Goal: Task Accomplishment & Management: Complete application form

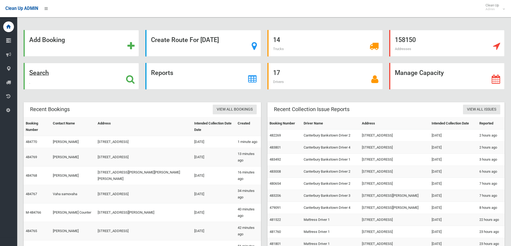
click at [89, 79] on div "Search" at bounding box center [81, 76] width 115 height 27
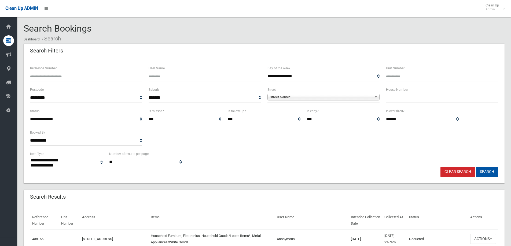
select select
type input "*"
click at [327, 95] on span "Street Name*" at bounding box center [321, 97] width 102 height 6
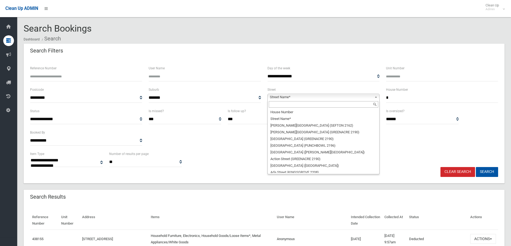
click at [285, 105] on input "text" at bounding box center [323, 104] width 109 height 6
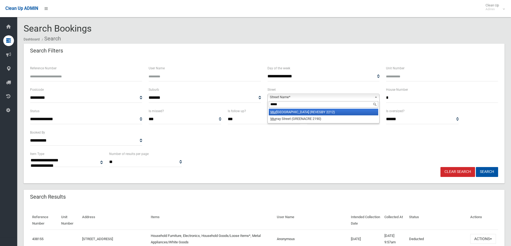
type input "******"
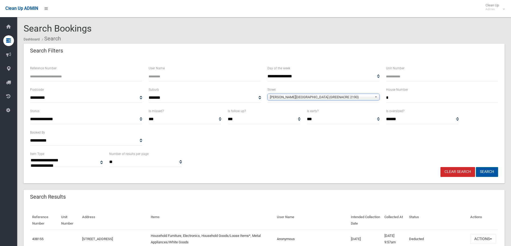
click at [487, 171] on button "Search" at bounding box center [487, 172] width 22 height 10
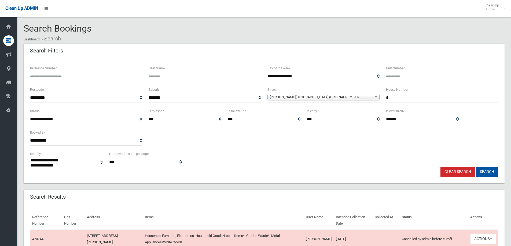
select select
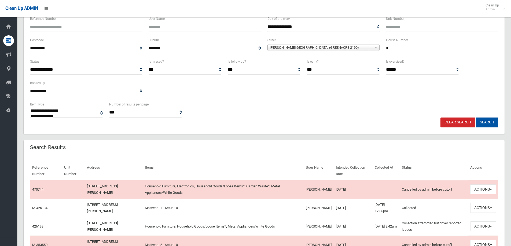
scroll to position [80, 0]
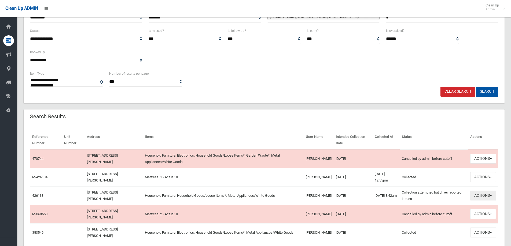
click at [487, 197] on button "Actions" at bounding box center [483, 196] width 26 height 10
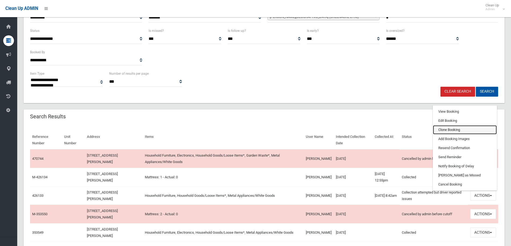
click at [454, 129] on link "Clone Booking" at bounding box center [465, 130] width 64 height 9
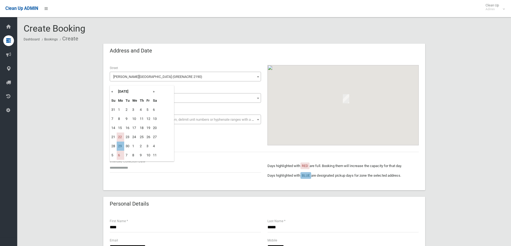
type input "**********"
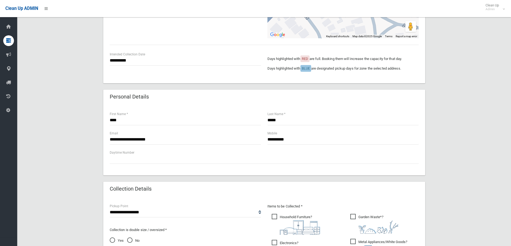
scroll to position [161, 0]
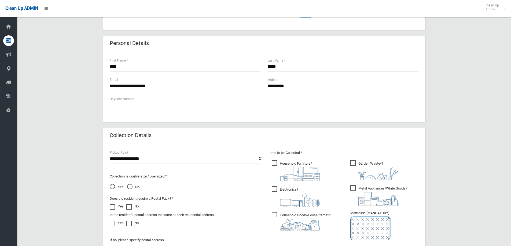
click at [296, 180] on img at bounding box center [300, 174] width 40 height 14
click at [294, 192] on span "Electronics ?" at bounding box center [296, 197] width 48 height 21
click at [288, 165] on span "Household Furniture ?" at bounding box center [296, 171] width 48 height 21
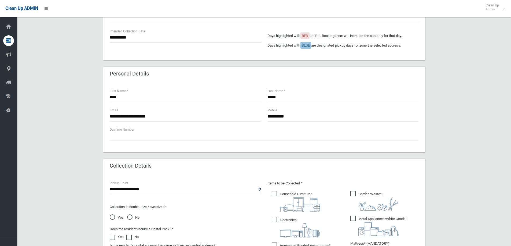
scroll to position [107, 0]
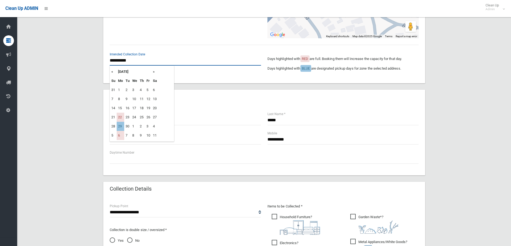
click at [134, 58] on input "**********" at bounding box center [185, 61] width 151 height 10
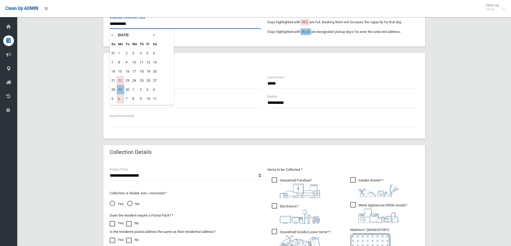
scroll to position [188, 0]
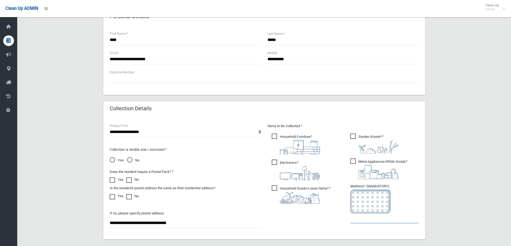
click at [364, 219] on input "text" at bounding box center [384, 219] width 68 height 10
type input "*"
click at [374, 143] on img at bounding box center [378, 146] width 40 height 13
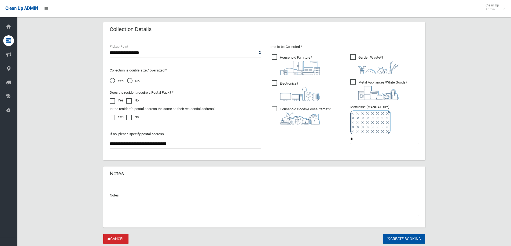
scroll to position [268, 0]
click at [406, 239] on button "Create Booking" at bounding box center [404, 238] width 42 height 10
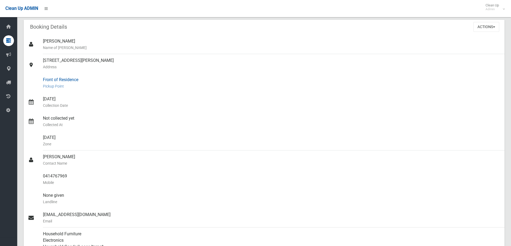
scroll to position [13, 0]
